Goal: Task Accomplishment & Management: Manage account settings

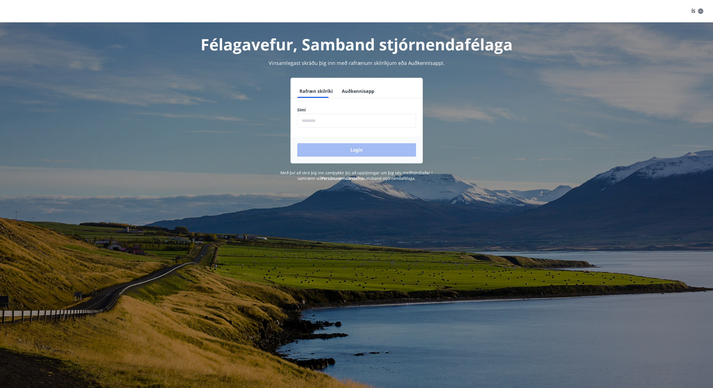
click at [324, 123] on input "phone" at bounding box center [356, 121] width 119 height 14
type input "********"
click at [352, 150] on button "Login" at bounding box center [356, 149] width 119 height 13
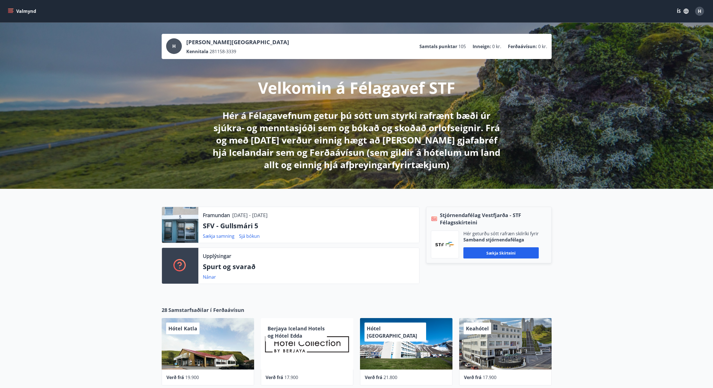
click at [13, 11] on icon "menu" at bounding box center [11, 11] width 6 height 1
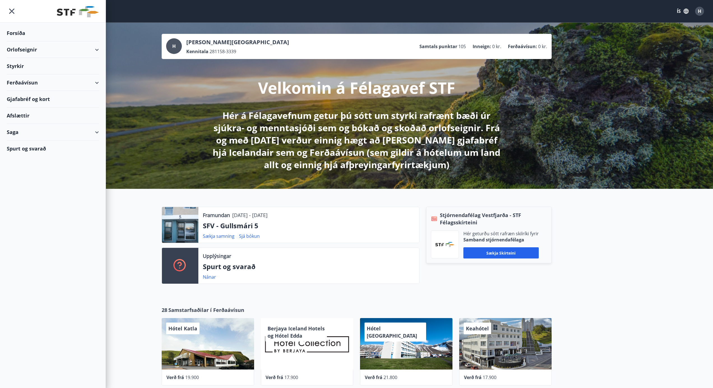
click at [27, 50] on div "Orlofseignir" at bounding box center [53, 49] width 92 height 17
click at [33, 76] on div "Bókunardagatal" at bounding box center [52, 76] width 83 height 12
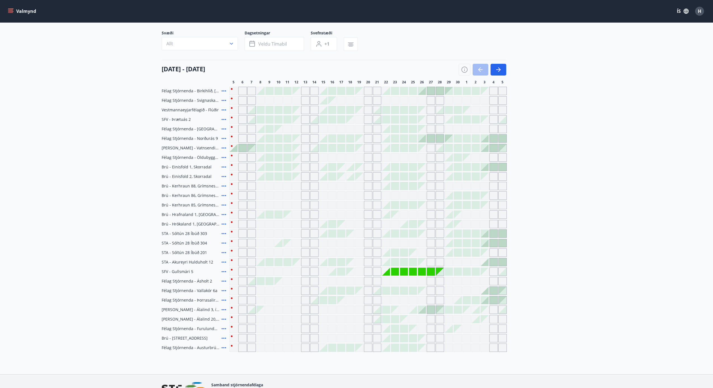
scroll to position [68, 0]
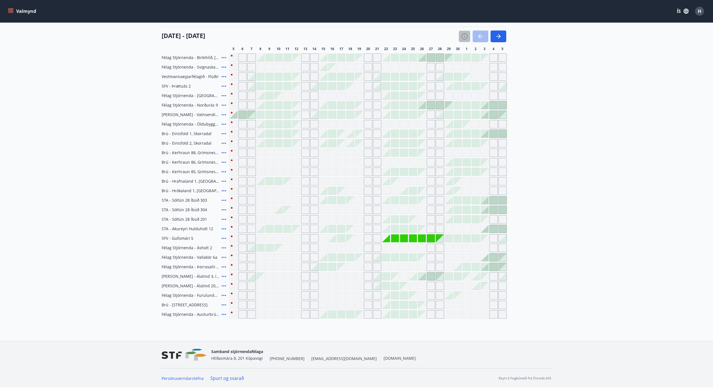
click at [465, 35] on icon "button" at bounding box center [464, 36] width 7 height 7
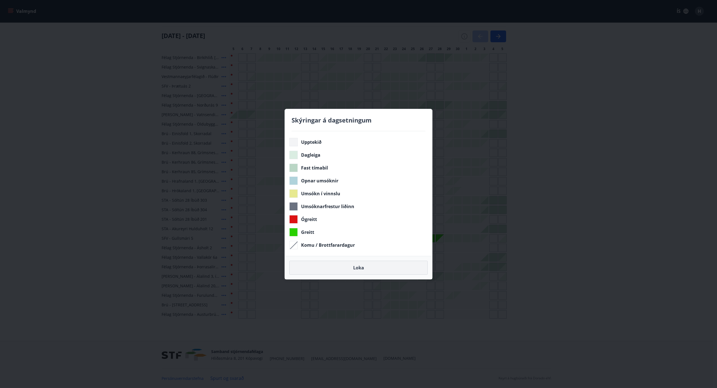
click at [359, 269] on button "Loka" at bounding box center [358, 268] width 138 height 14
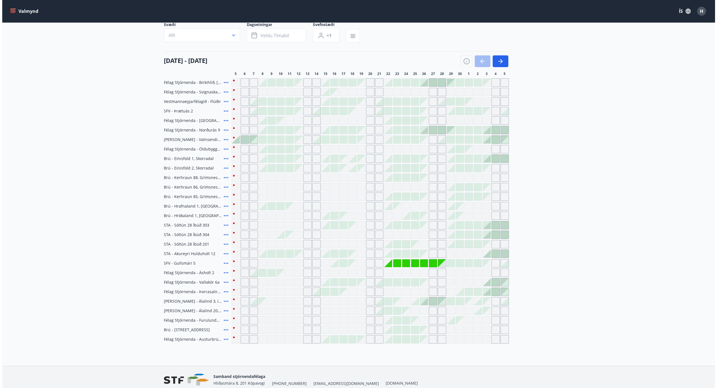
scroll to position [0, 0]
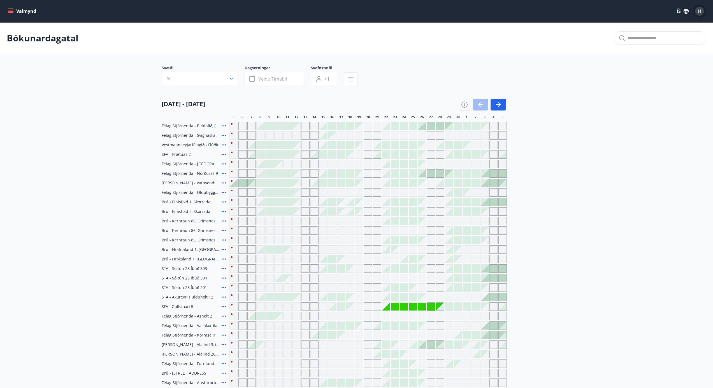
click at [699, 11] on span "H" at bounding box center [699, 11] width 3 height 6
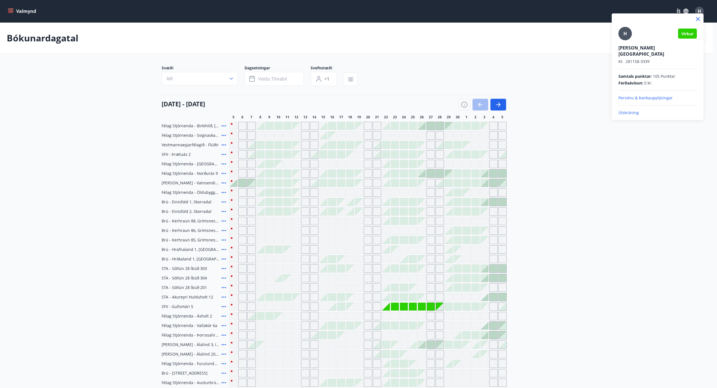
click at [627, 110] on p "Útskráning" at bounding box center [657, 113] width 78 height 6
